Goal: Information Seeking & Learning: Find specific fact

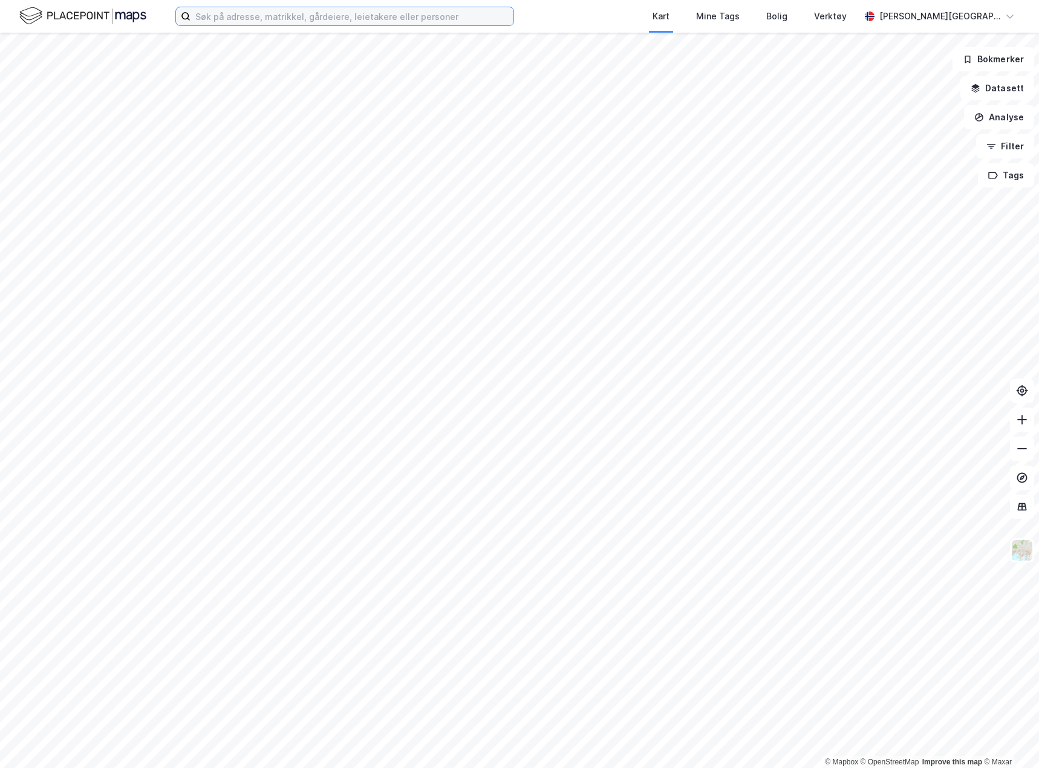
click at [332, 21] on input at bounding box center [351, 16] width 323 height 18
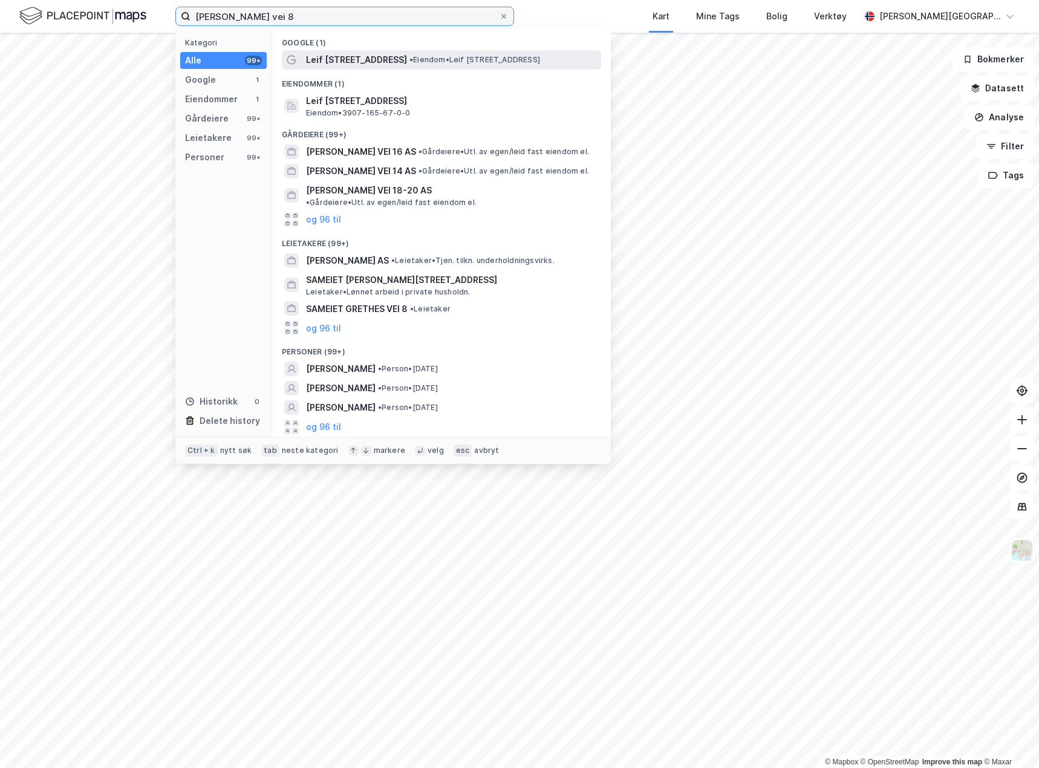
type input "[PERSON_NAME] vei 8"
click at [372, 58] on span "Leif [STREET_ADDRESS]" at bounding box center [356, 60] width 101 height 15
